Goal: Information Seeking & Learning: Compare options

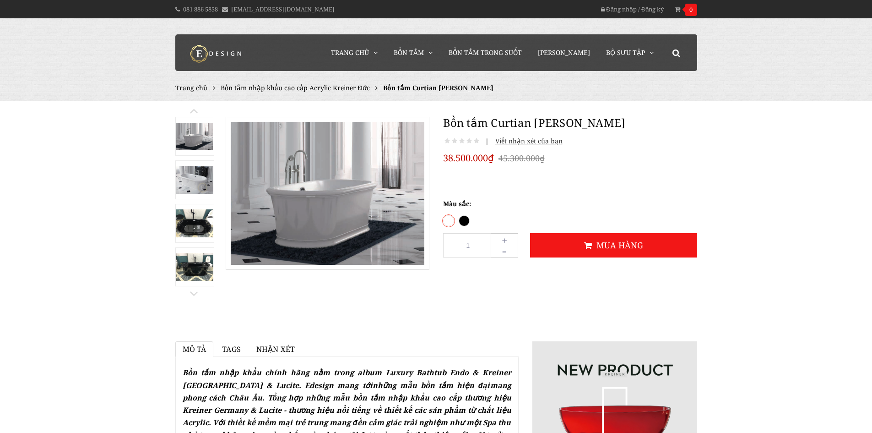
click at [310, 87] on span "Bồn tắm nhập khẩu cao cấp Acrylic Kreiner Đức" at bounding box center [295, 87] width 149 height 9
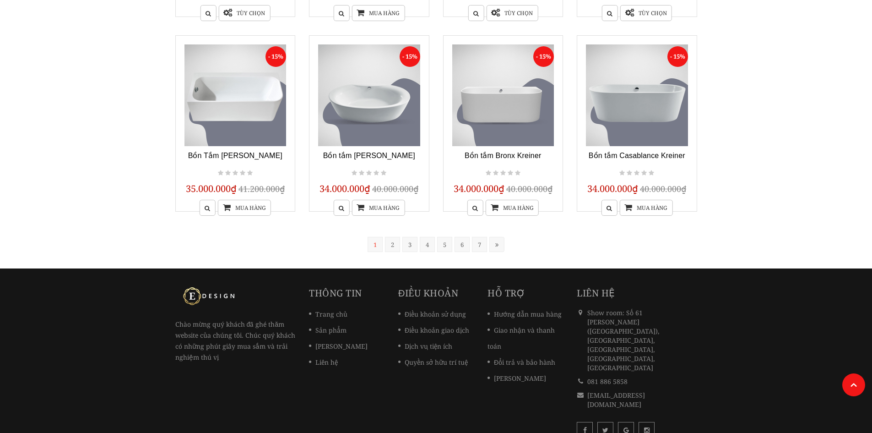
scroll to position [741, 0]
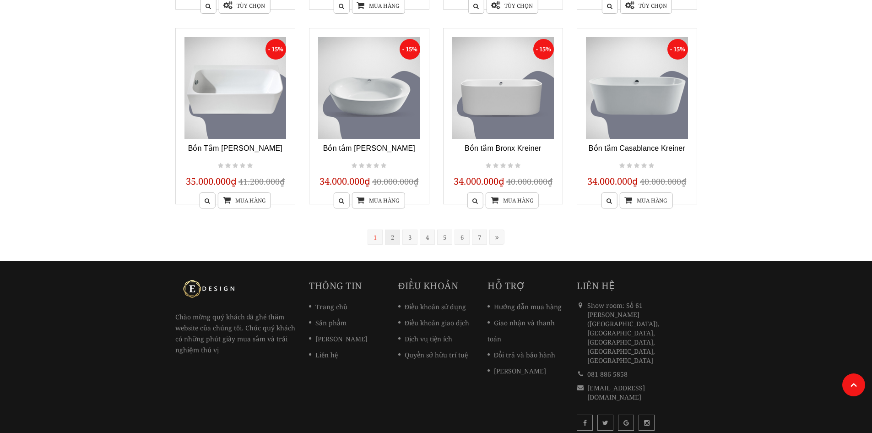
click at [392, 234] on link "2" at bounding box center [392, 236] width 15 height 15
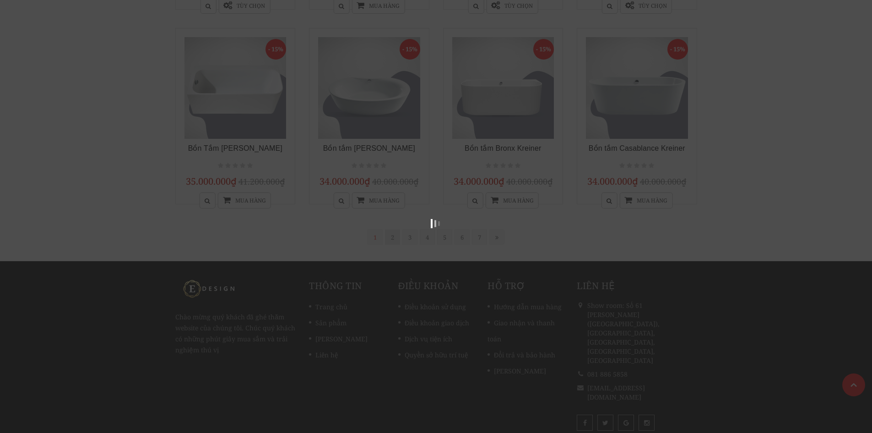
scroll to position [185, 0]
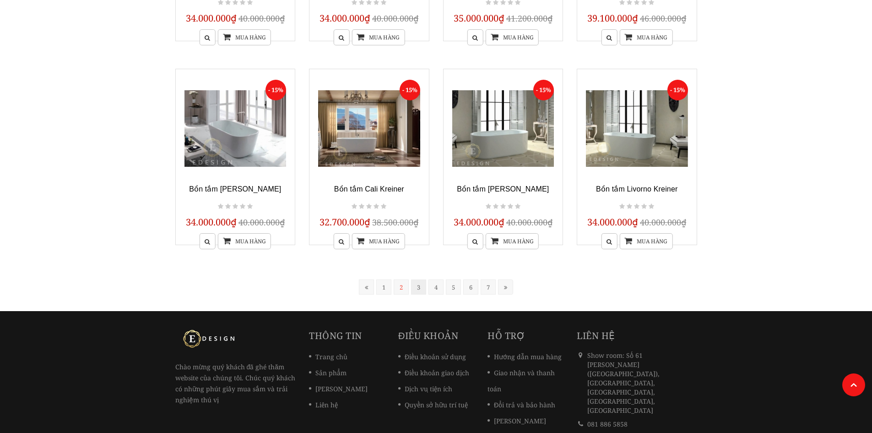
click at [420, 289] on link "3" at bounding box center [418, 286] width 15 height 15
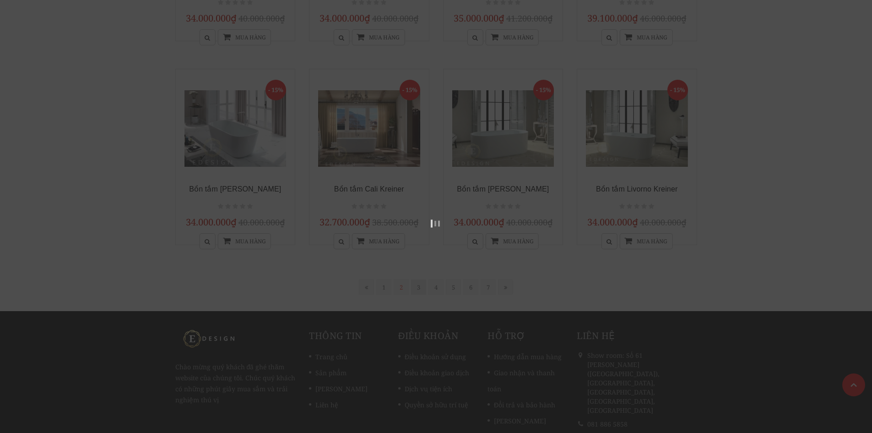
scroll to position [185, 0]
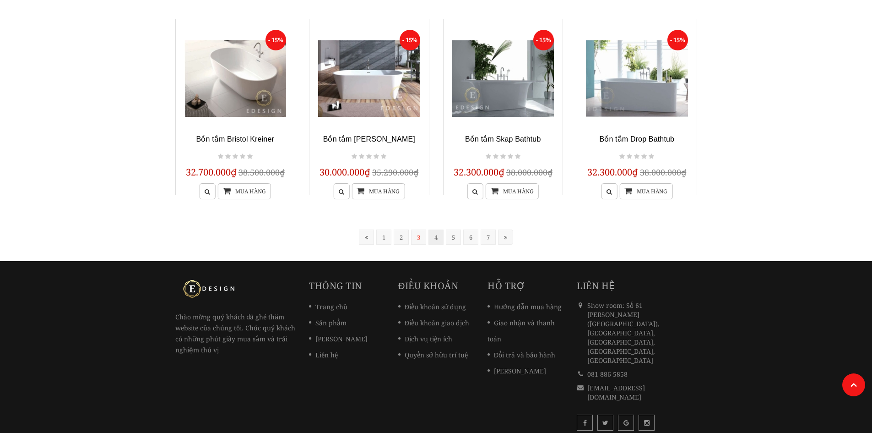
click at [436, 238] on link "4" at bounding box center [436, 236] width 15 height 15
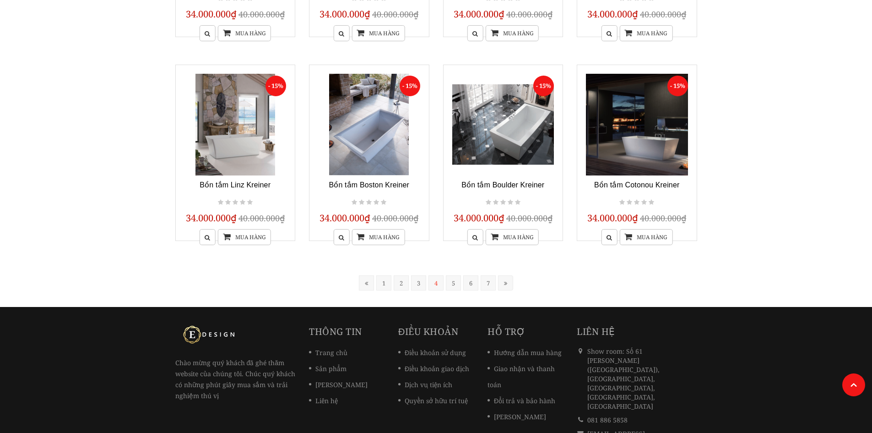
scroll to position [732, 0]
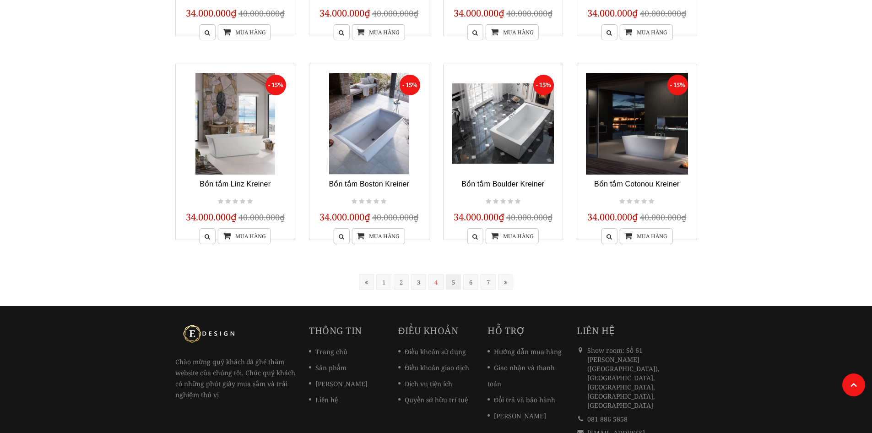
click at [451, 287] on link "5" at bounding box center [453, 281] width 15 height 15
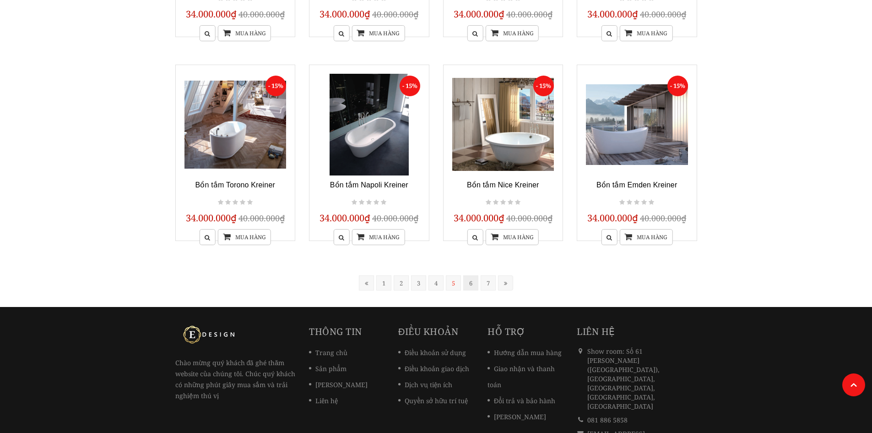
scroll to position [734, 0]
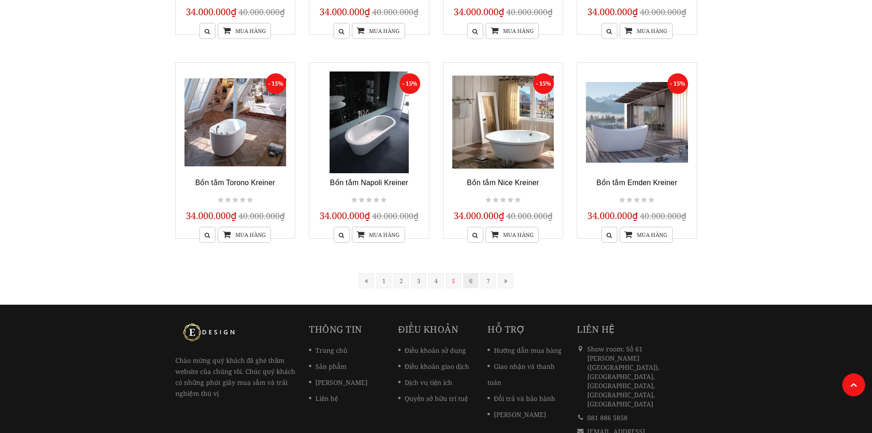
click at [471, 282] on link "6" at bounding box center [470, 280] width 15 height 15
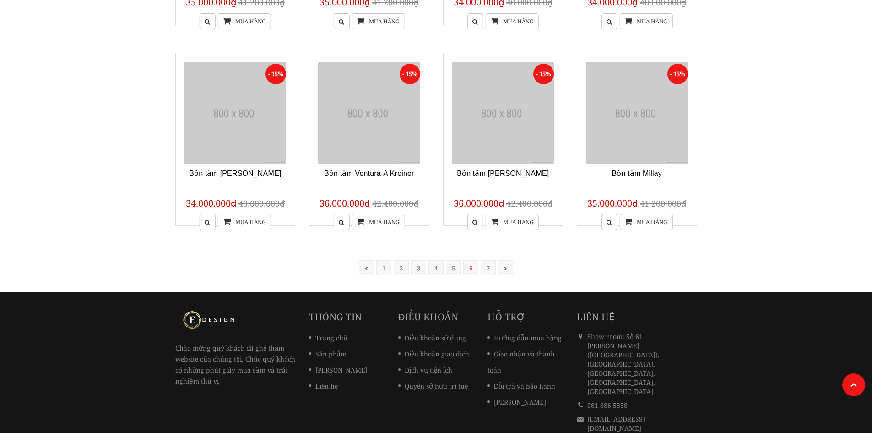
scroll to position [185, 0]
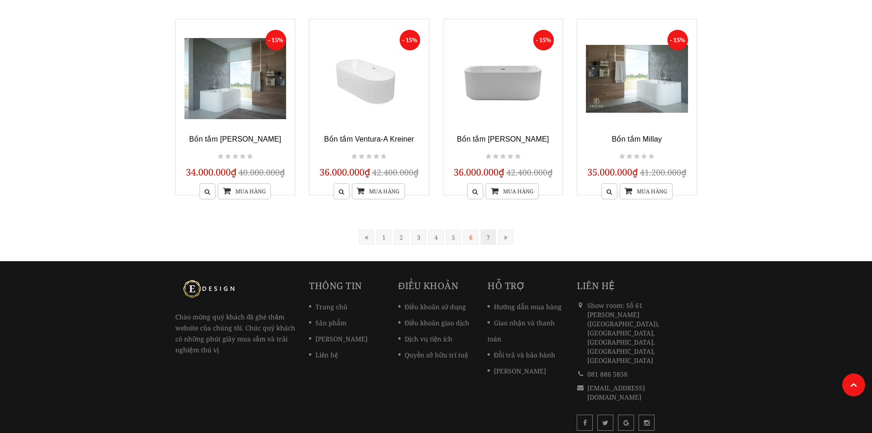
click at [487, 238] on link "7" at bounding box center [488, 236] width 15 height 15
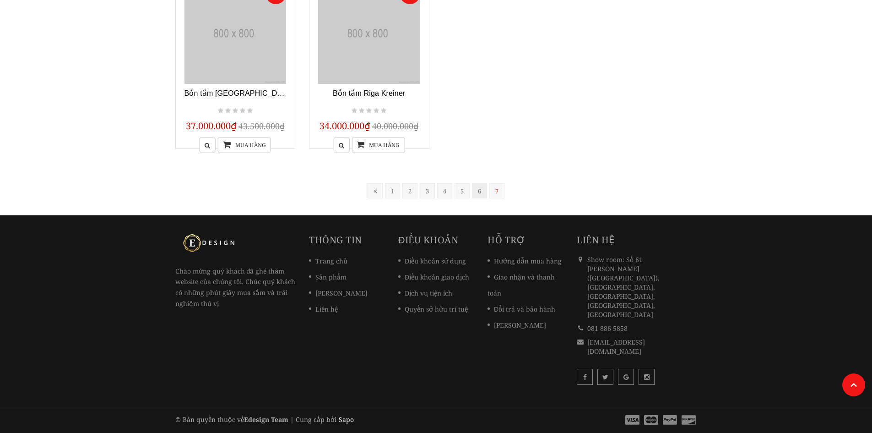
scroll to position [166, 0]
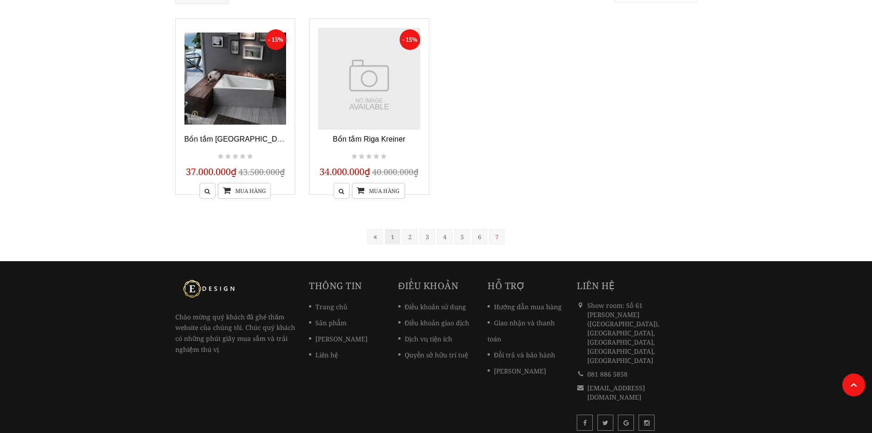
click at [397, 236] on link "1" at bounding box center [392, 236] width 15 height 15
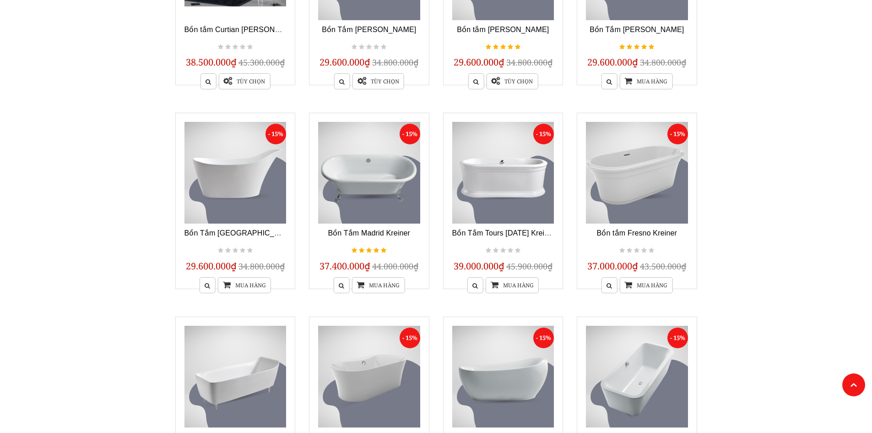
scroll to position [276, 0]
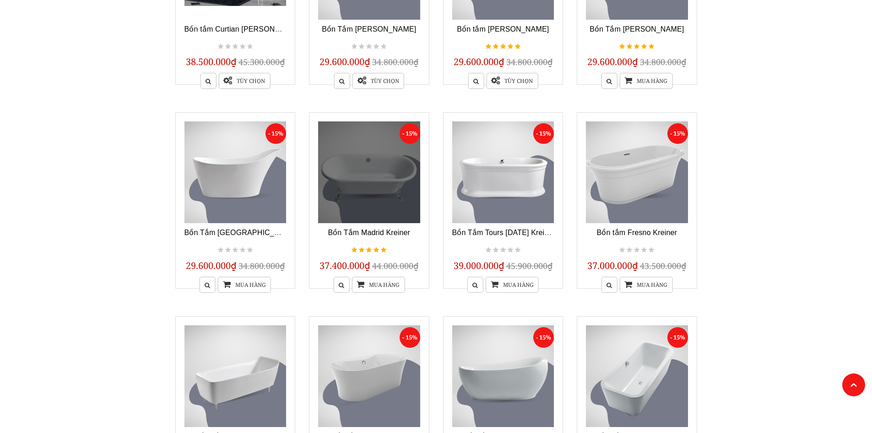
click at [382, 195] on link at bounding box center [369, 172] width 102 height 102
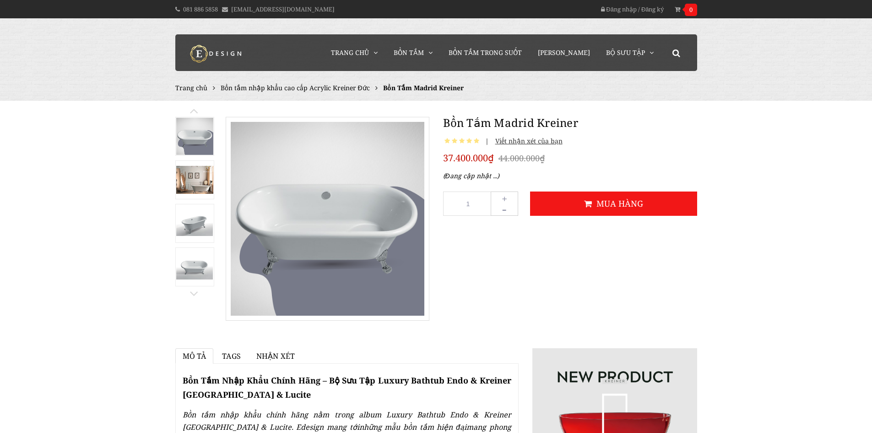
click at [198, 180] on img at bounding box center [194, 180] width 37 height 28
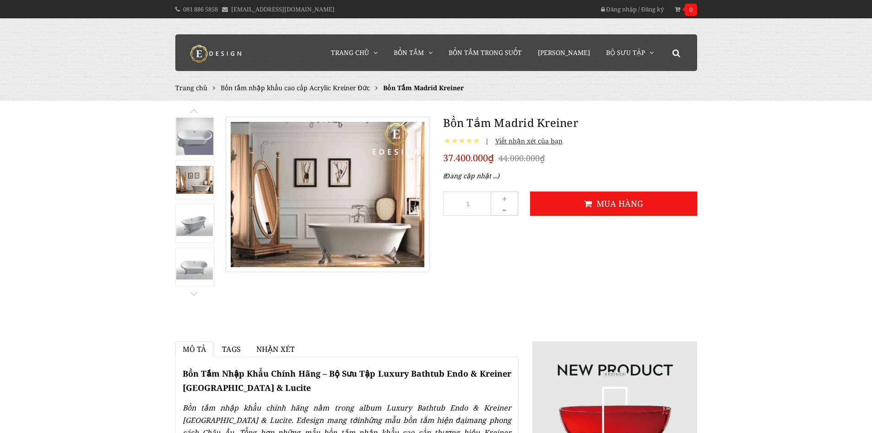
click at [184, 216] on img at bounding box center [194, 223] width 37 height 25
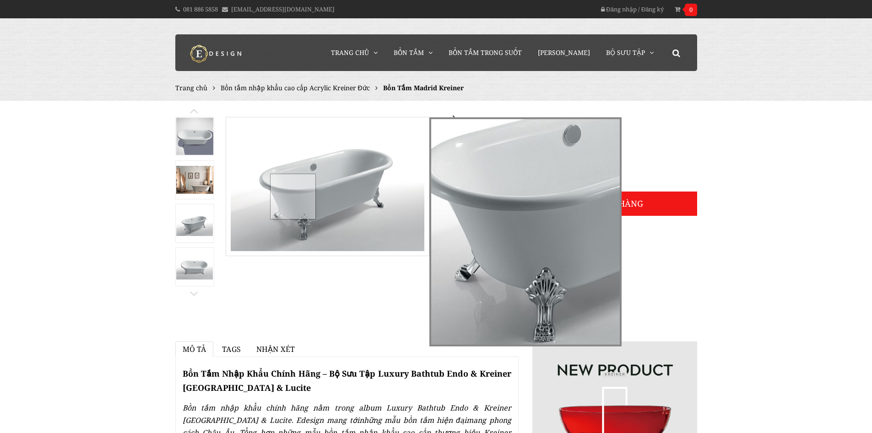
click at [293, 196] on div at bounding box center [293, 197] width 46 height 46
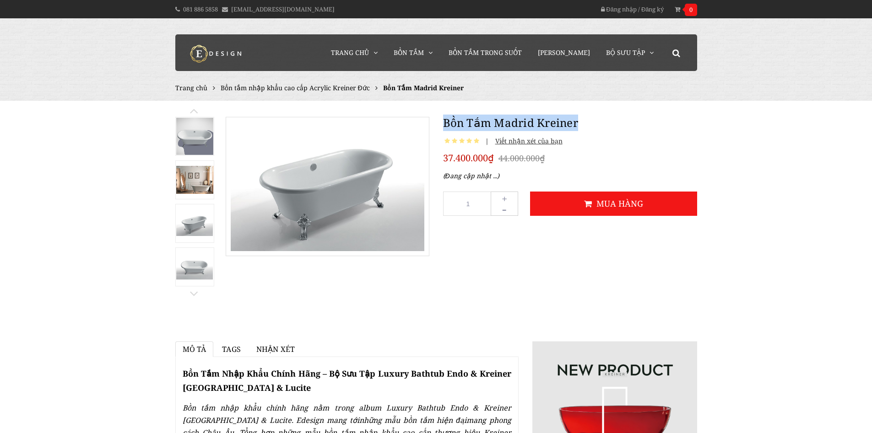
drag, startPoint x: 445, startPoint y: 124, endPoint x: 584, endPoint y: 132, distance: 139.5
click at [584, 132] on div "Bồn Tắm Madrid Kreiner 1 | Viết nhận xét của bạn 37.400.000₫ 44.000.000₫ (Đang …" at bounding box center [570, 168] width 268 height 126
copy h1 "Bồn Tắm Madrid Kreiner"
drag, startPoint x: 103, startPoint y: 257, endPoint x: 107, endPoint y: 255, distance: 4.9
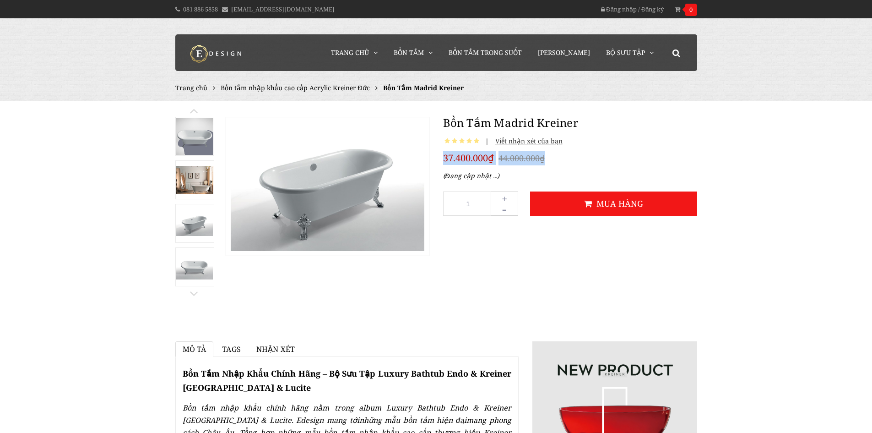
drag, startPoint x: 444, startPoint y: 156, endPoint x: 549, endPoint y: 158, distance: 105.4
click at [549, 158] on div "37.400.000₫ 44.000.000₫" at bounding box center [570, 158] width 254 height 14
copy div "37.400.000₫ 44.000.000₫"
